Goal: Find specific page/section: Find specific page/section

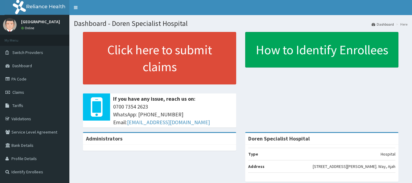
click at [35, 117] on link "Validations" at bounding box center [34, 118] width 69 height 13
click at [37, 116] on link "Validations" at bounding box center [34, 118] width 69 height 13
click at [28, 114] on link "Validations" at bounding box center [34, 118] width 69 height 13
